Goal: Task Accomplishment & Management: Complete application form

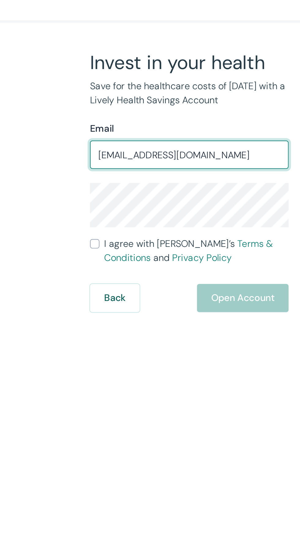
type input "[EMAIL_ADDRESS][DOMAIN_NAME]"
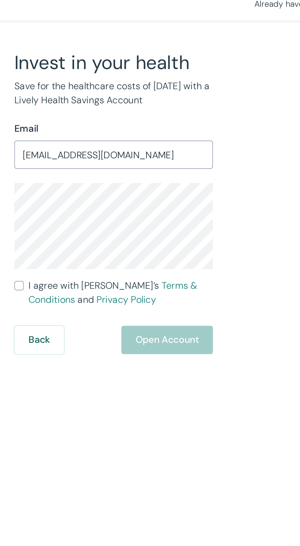
click at [100, 156] on input "I agree with Lively’s Terms & Conditions and Privacy Policy" at bounding box center [100, 154] width 5 height 5
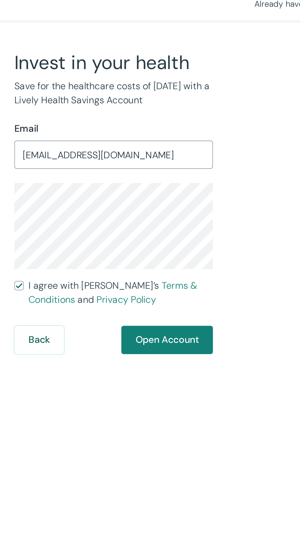
click at [109, 156] on span "I agree with Lively’s Terms & Conditions and Privacy Policy" at bounding box center [153, 158] width 95 height 15
click at [103, 156] on input "I agree with Lively’s Terms & Conditions and Privacy Policy" at bounding box center [100, 154] width 5 height 5
click at [189, 190] on div "Back Open Account" at bounding box center [149, 182] width 103 height 15
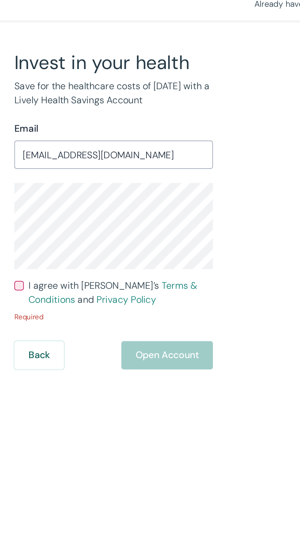
click at [101, 156] on input "I agree with Lively’s Terms & Conditions and Privacy Policy" at bounding box center [100, 154] width 5 height 5
checkbox input "true"
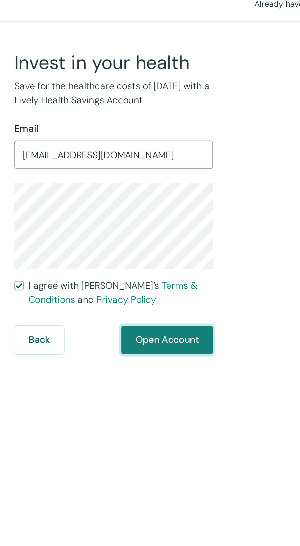
click at [198, 185] on button "Open Account" at bounding box center [177, 182] width 47 height 15
